Goal: Information Seeking & Learning: Learn about a topic

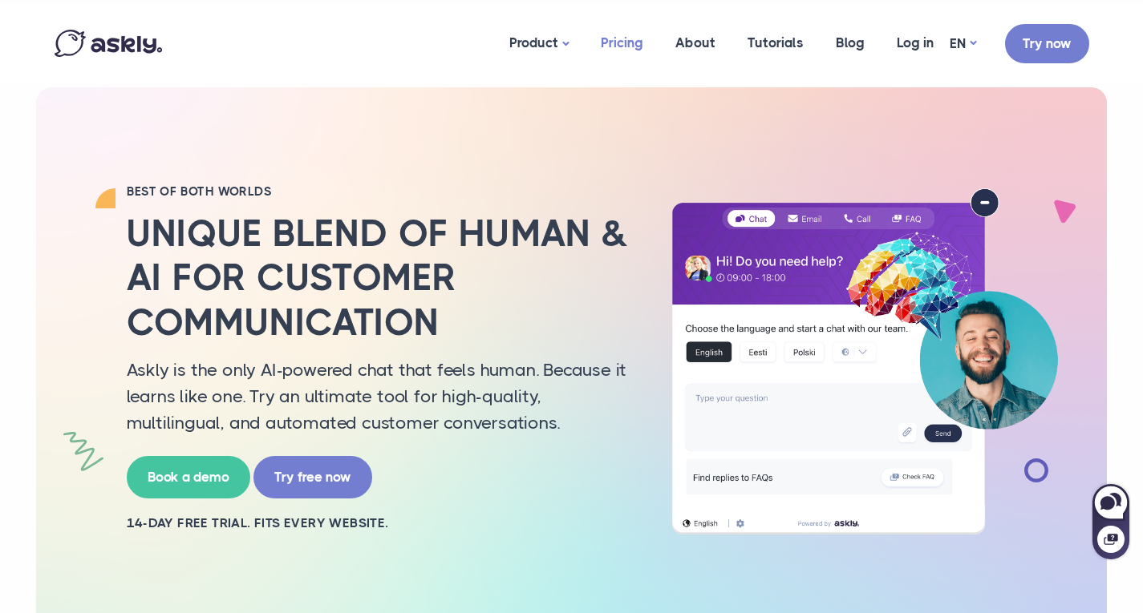
click at [625, 34] on link "Pricing" at bounding box center [622, 43] width 75 height 78
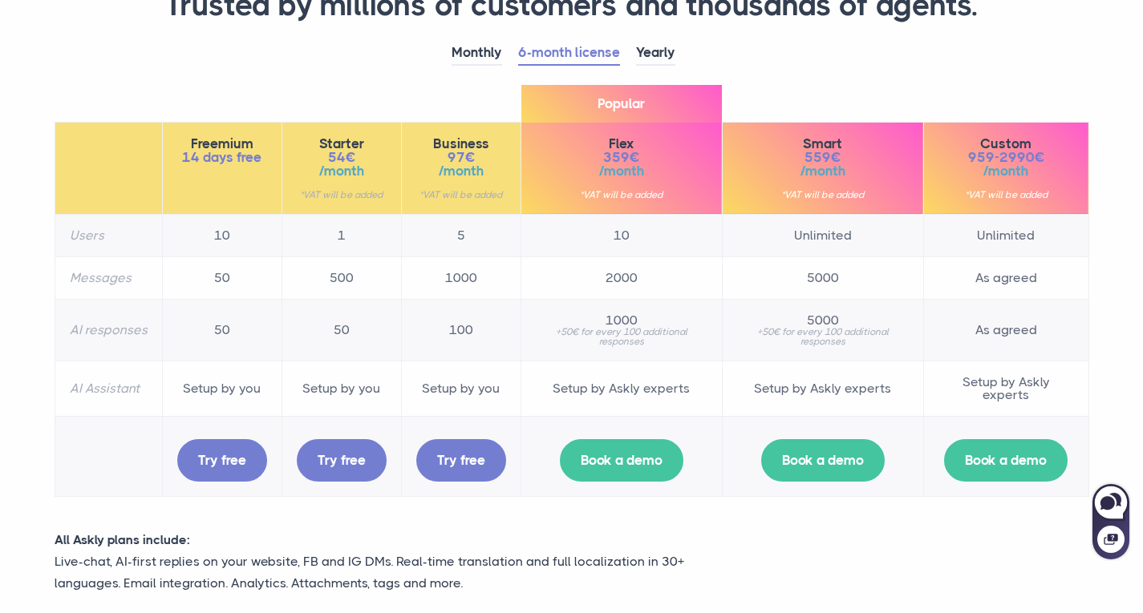
scroll to position [94, 0]
